Goal: Task Accomplishment & Management: Manage account settings

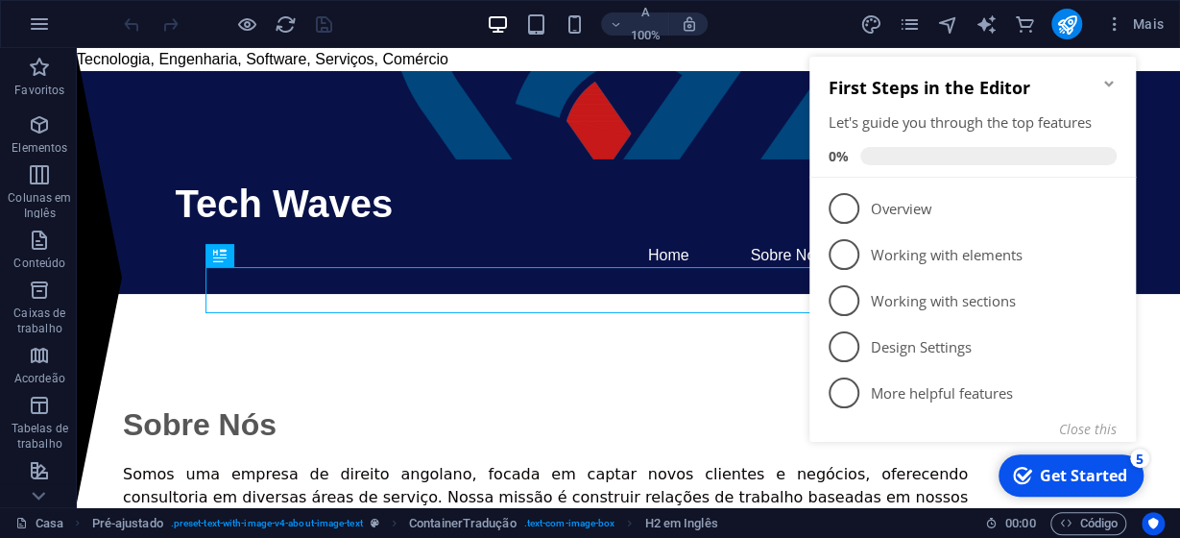
click at [1115, 82] on icon "Minimize checklist" at bounding box center [1109, 83] width 15 height 15
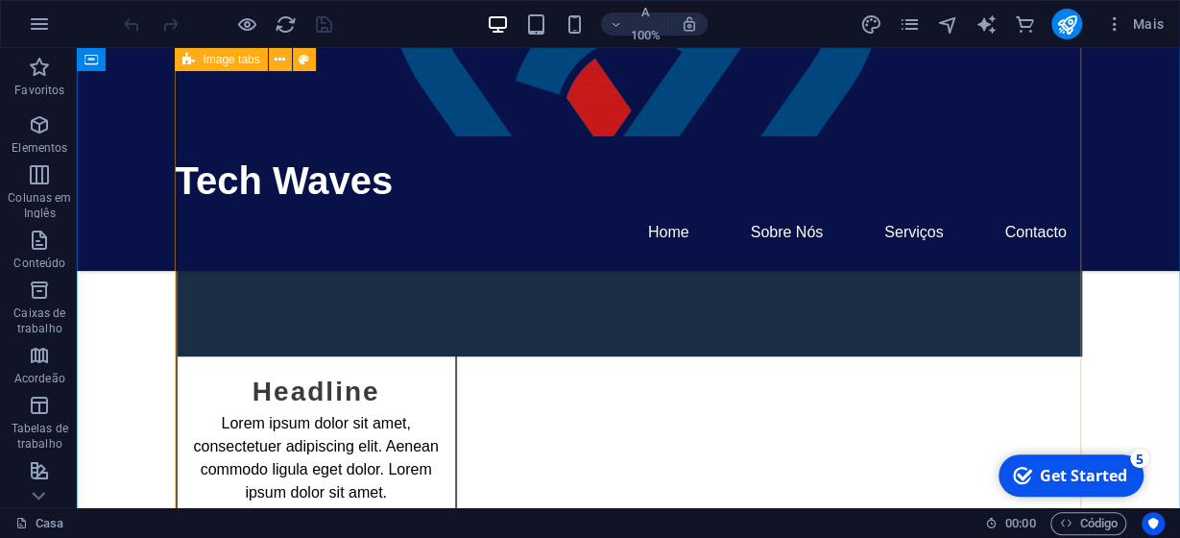
scroll to position [4377, 0]
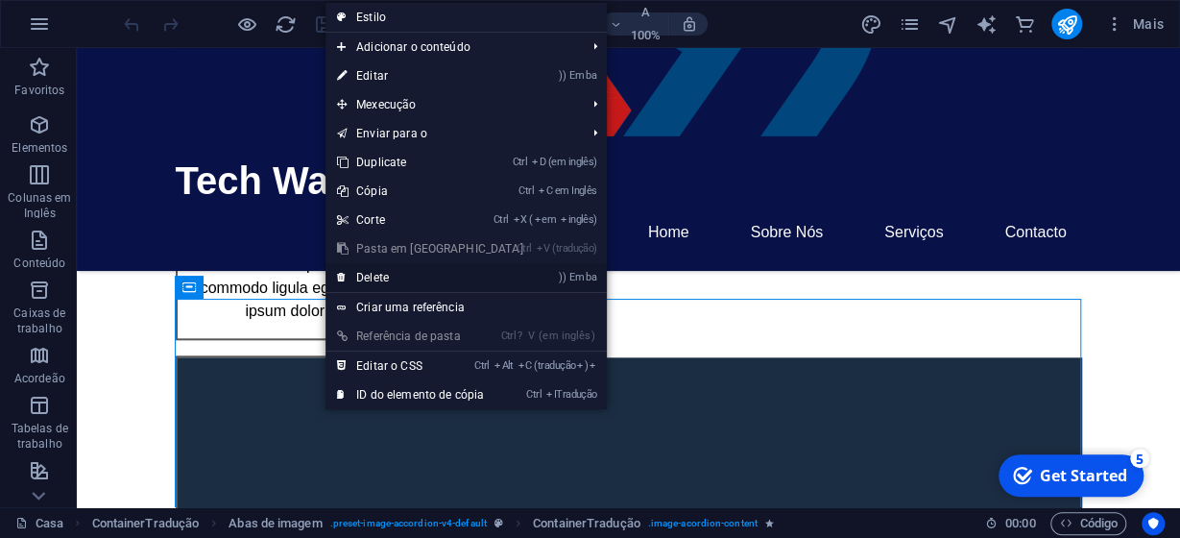
click at [367, 280] on link ") ) [PERSON_NAME]" at bounding box center [430, 277] width 209 height 29
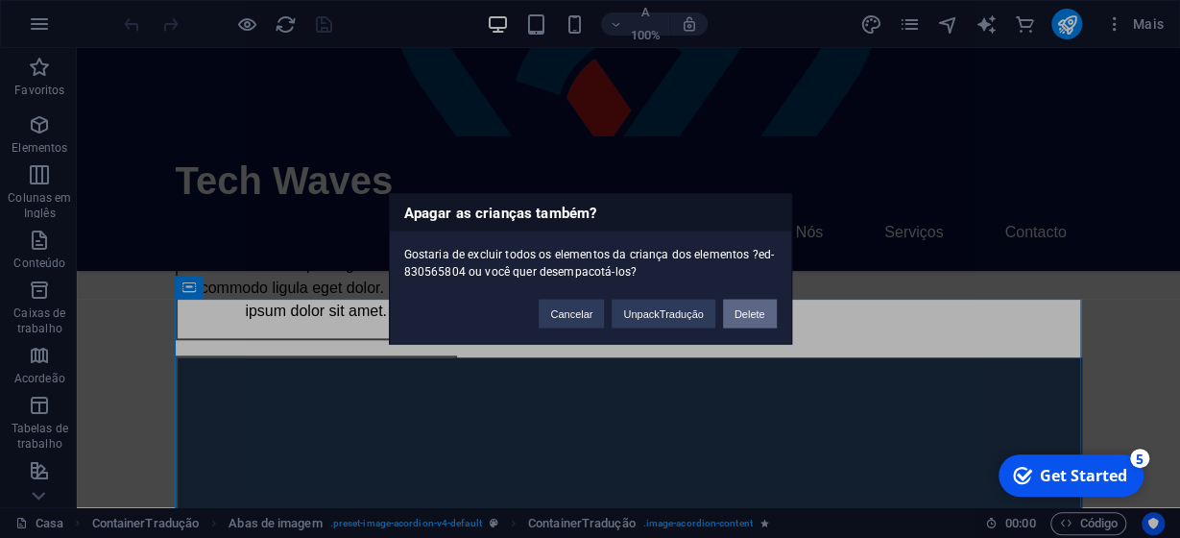
click at [747, 321] on button "Delete" at bounding box center [750, 314] width 54 height 29
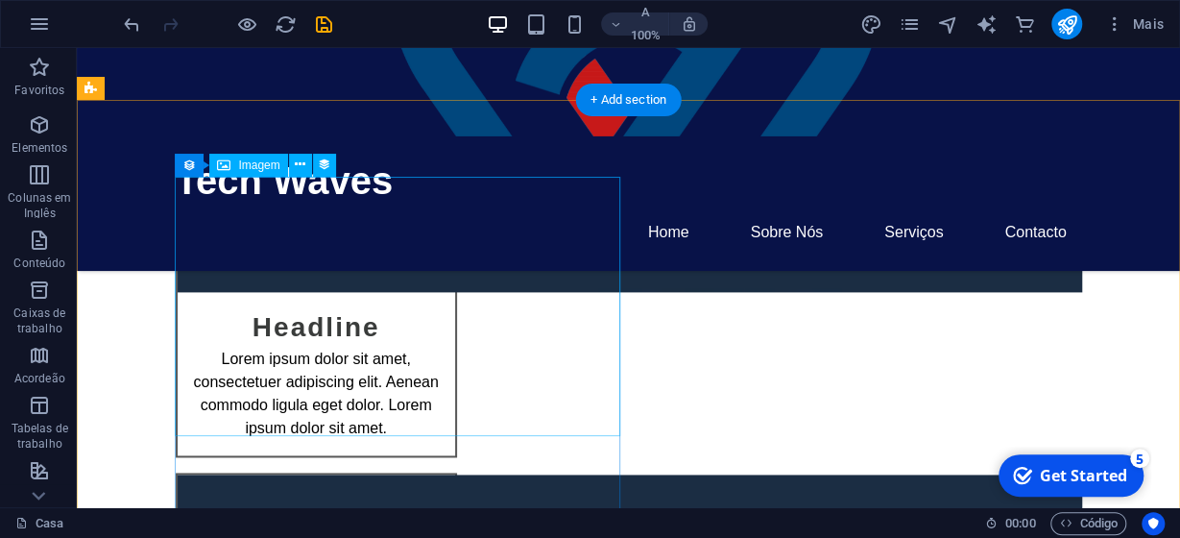
scroll to position [4479, 0]
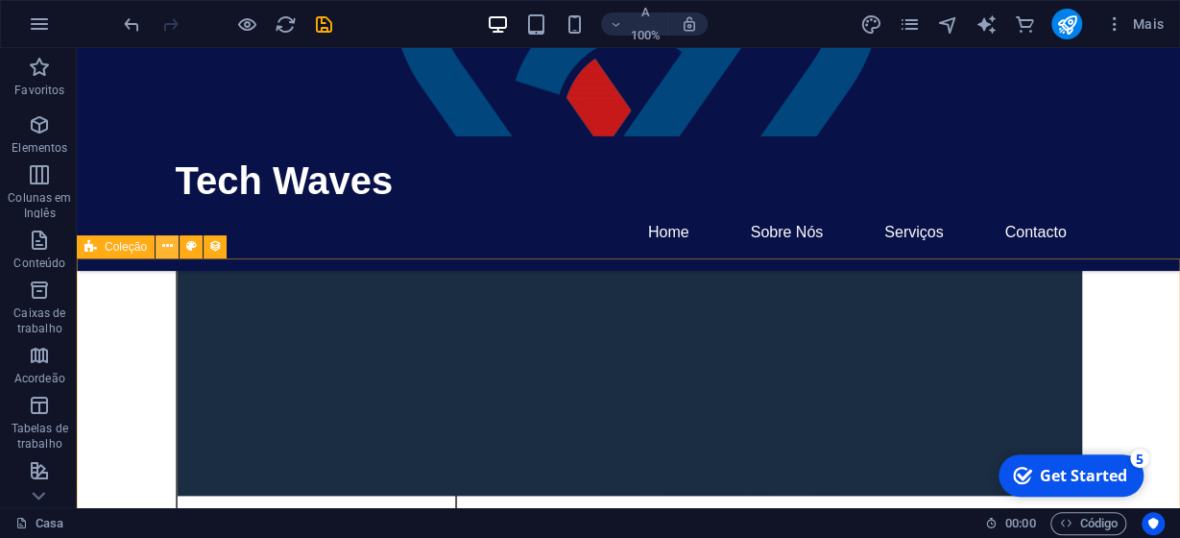
click at [166, 246] on icon at bounding box center [167, 246] width 11 height 20
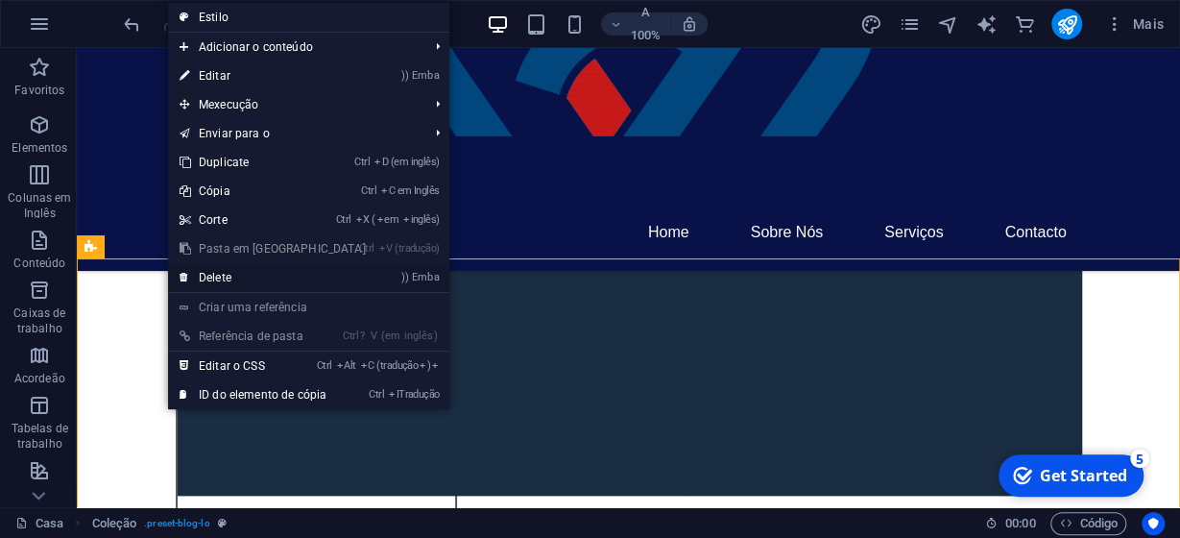
click at [205, 270] on link ") ) [PERSON_NAME]" at bounding box center [272, 277] width 209 height 29
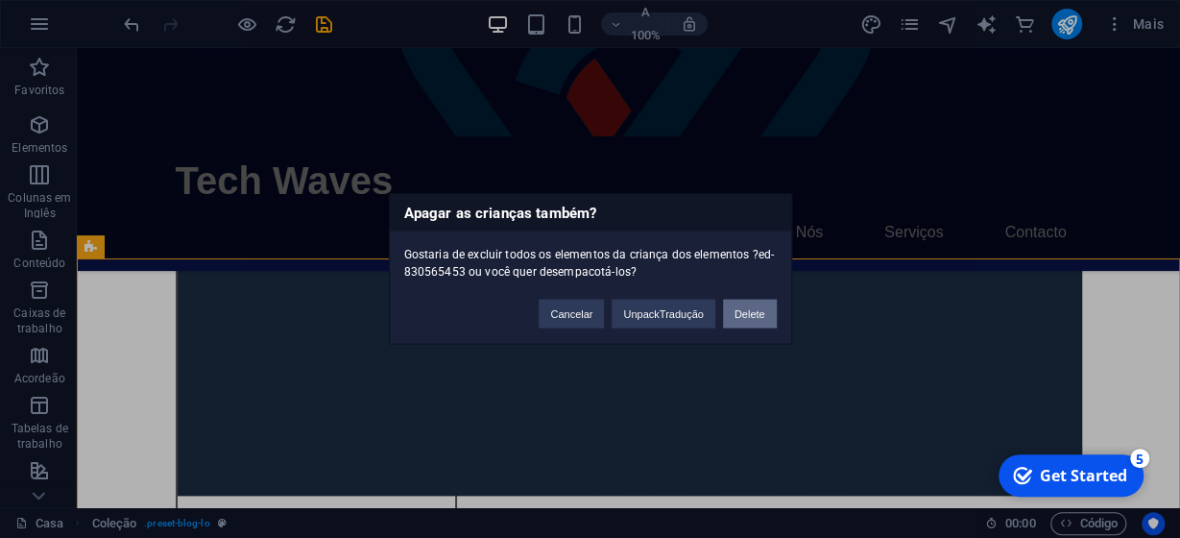
click at [770, 317] on button "Delete" at bounding box center [750, 314] width 54 height 29
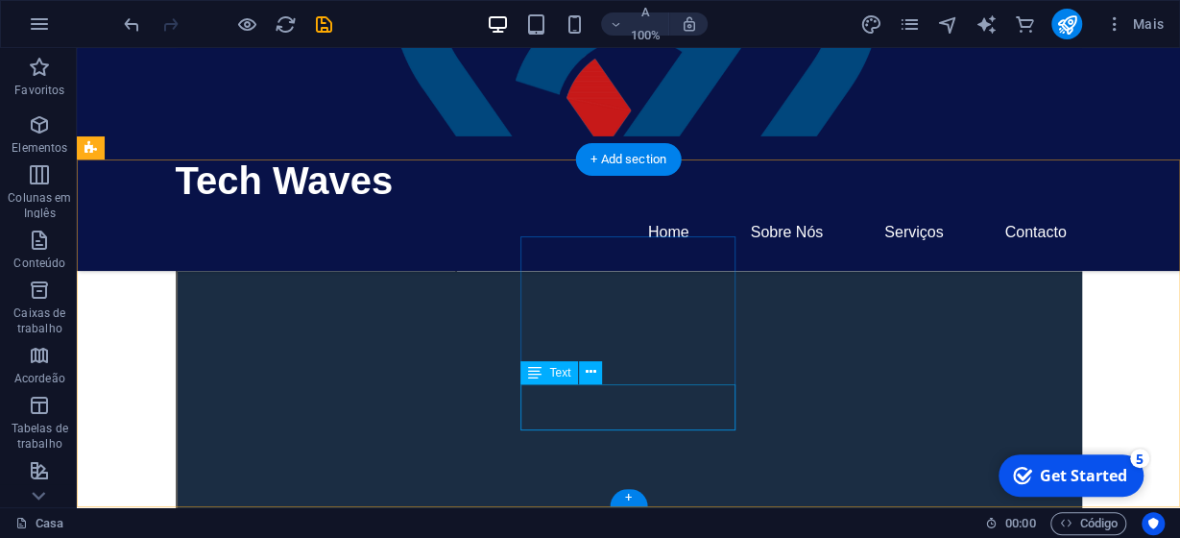
scroll to position [5054, 0]
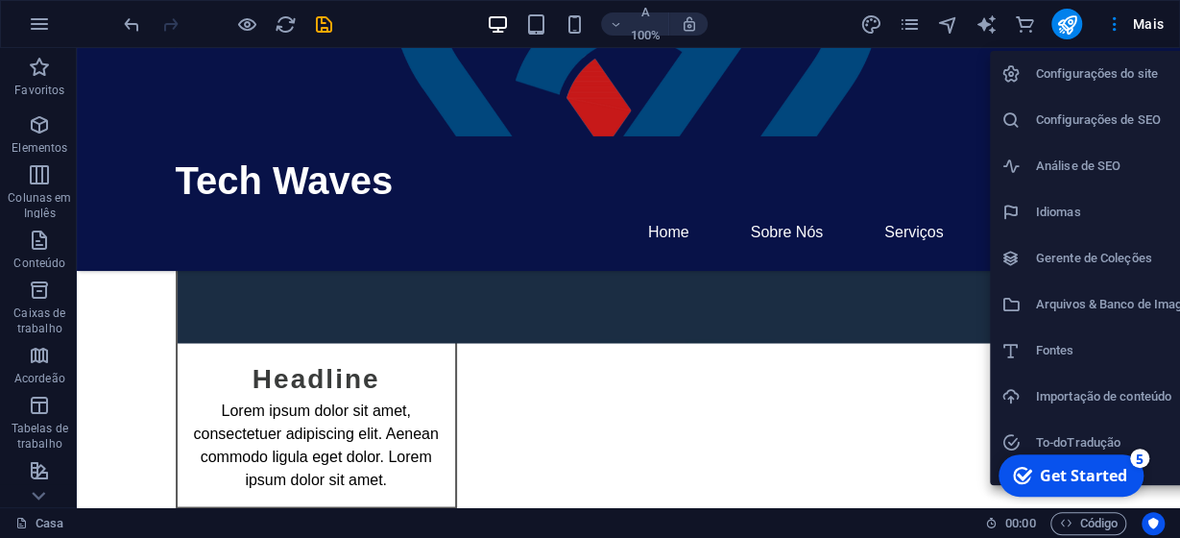
click at [1067, 24] on div at bounding box center [590, 269] width 1180 height 538
